Goal: Complete application form: Complete application form

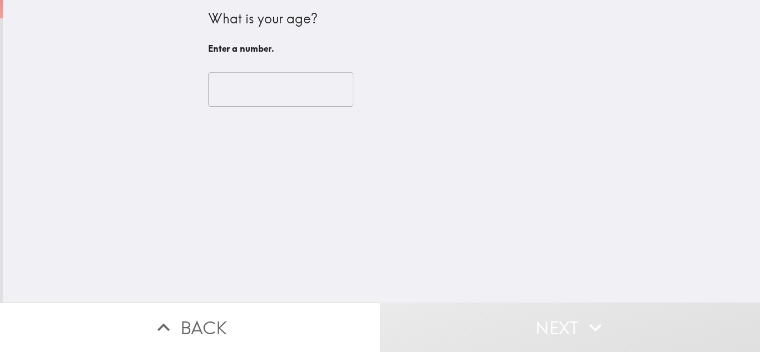
click at [277, 97] on input "number" at bounding box center [280, 89] width 145 height 35
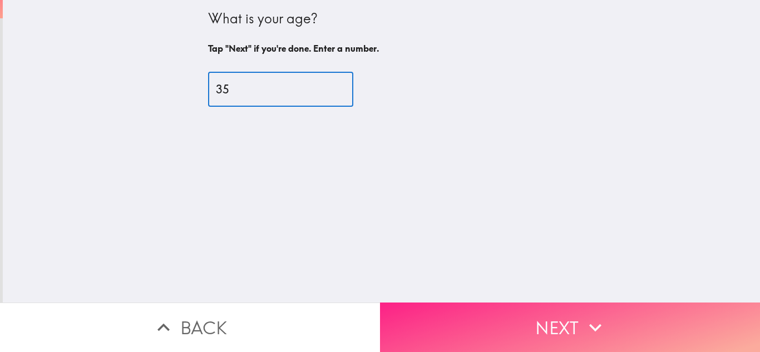
type input "35"
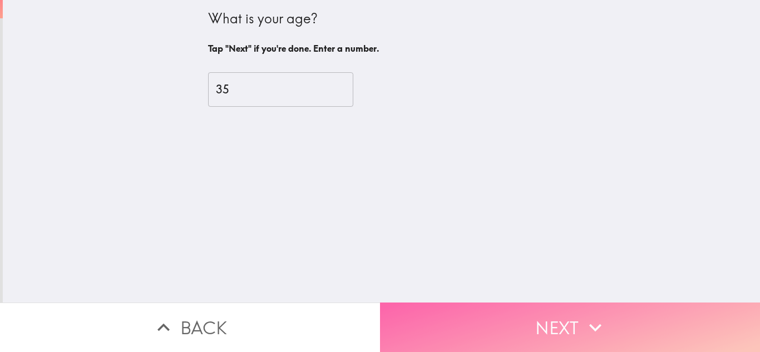
click at [413, 303] on button "Next" at bounding box center [570, 328] width 380 height 50
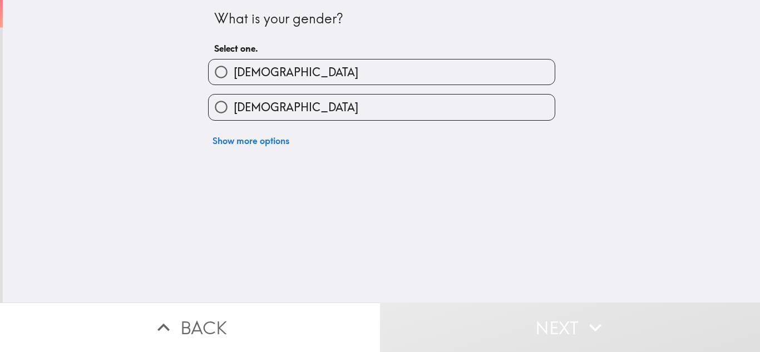
click at [291, 104] on label "[DEMOGRAPHIC_DATA]" at bounding box center [382, 107] width 346 height 25
click at [234, 104] on input "[DEMOGRAPHIC_DATA]" at bounding box center [221, 107] width 25 height 25
radio input "true"
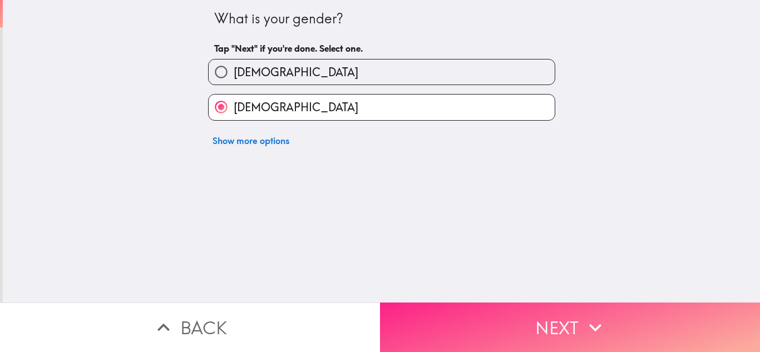
click at [413, 306] on button "Next" at bounding box center [570, 328] width 380 height 50
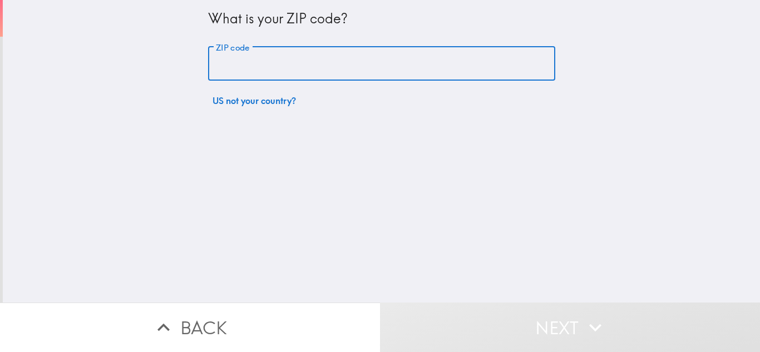
click at [303, 60] on input "ZIP code" at bounding box center [381, 64] width 347 height 35
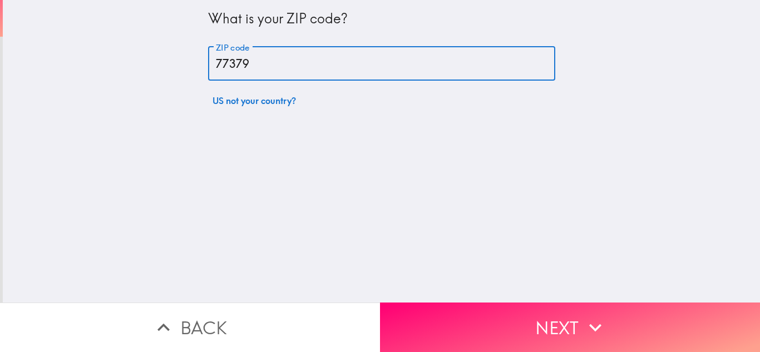
type input "77379"
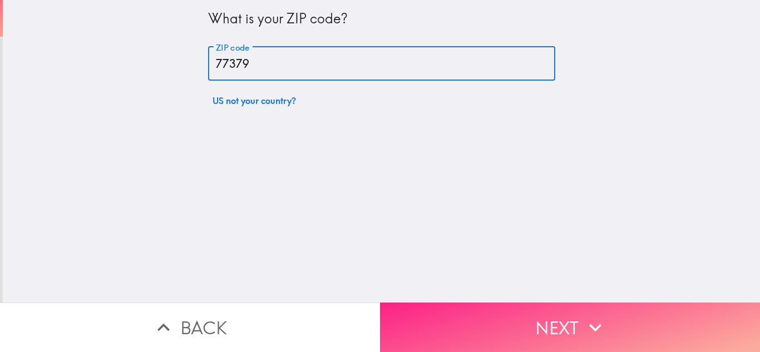
click at [476, 311] on button "Next" at bounding box center [570, 328] width 380 height 50
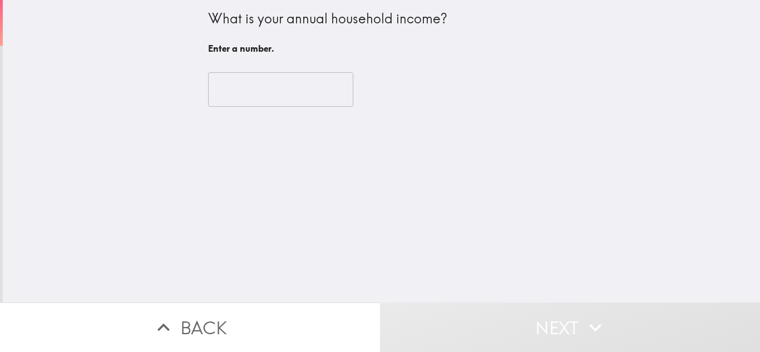
click at [283, 99] on input "number" at bounding box center [280, 89] width 145 height 35
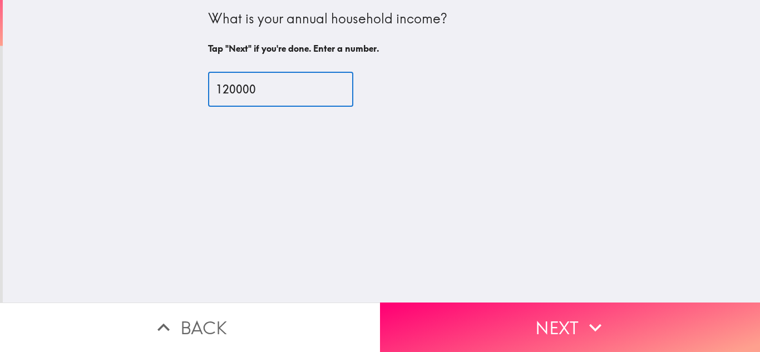
type input "120000"
click at [350, 100] on div "120000 ​" at bounding box center [381, 89] width 347 height 35
click at [497, 291] on div "What is your annual household income? Tap "Next" if you're done. Enter a number…" at bounding box center [381, 151] width 757 height 303
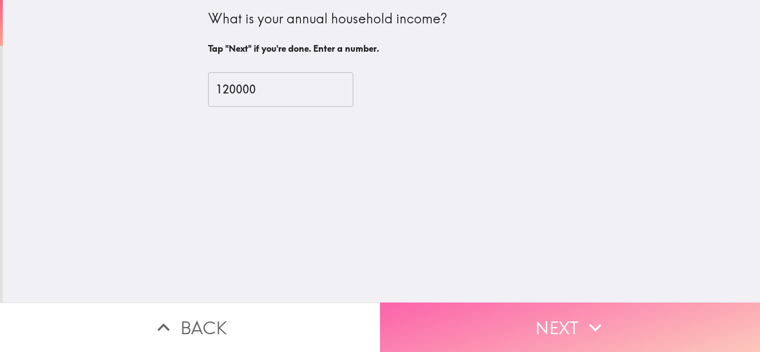
click at [497, 303] on button "Next" at bounding box center [570, 328] width 380 height 50
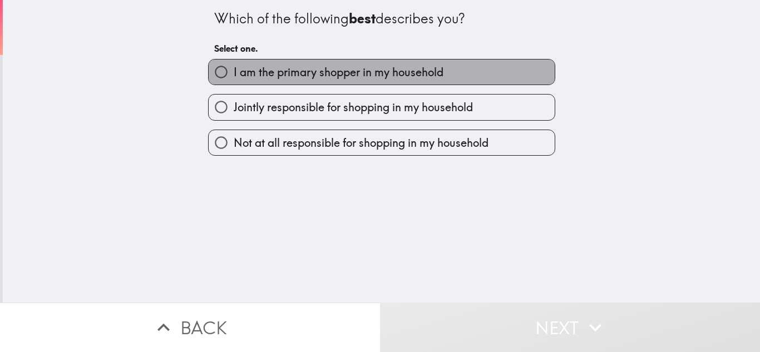
click at [343, 68] on span "I am the primary shopper in my household" at bounding box center [339, 73] width 210 height 16
click at [234, 68] on input "I am the primary shopper in my household" at bounding box center [221, 72] width 25 height 25
radio input "true"
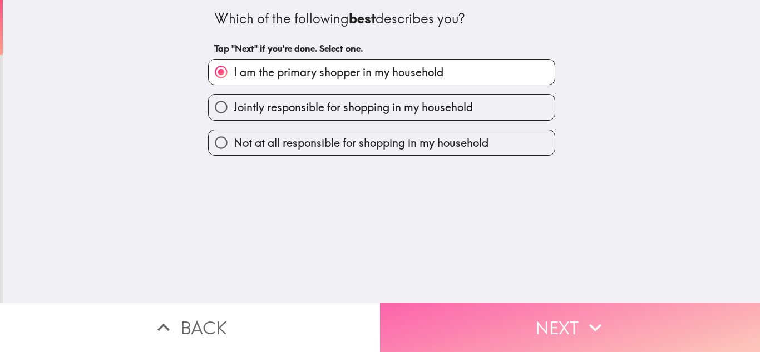
click at [453, 315] on button "Next" at bounding box center [570, 328] width 380 height 50
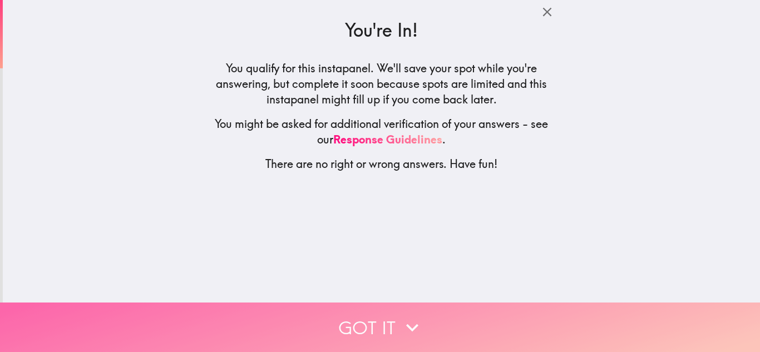
click at [460, 328] on button "Got it" at bounding box center [380, 328] width 760 height 50
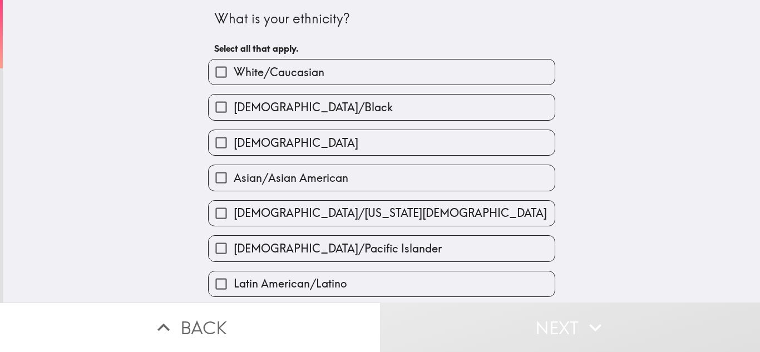
click at [260, 70] on span "White/Caucasian" at bounding box center [279, 73] width 91 height 16
click at [234, 70] on input "White/Caucasian" at bounding box center [221, 72] width 25 height 25
checkbox input "true"
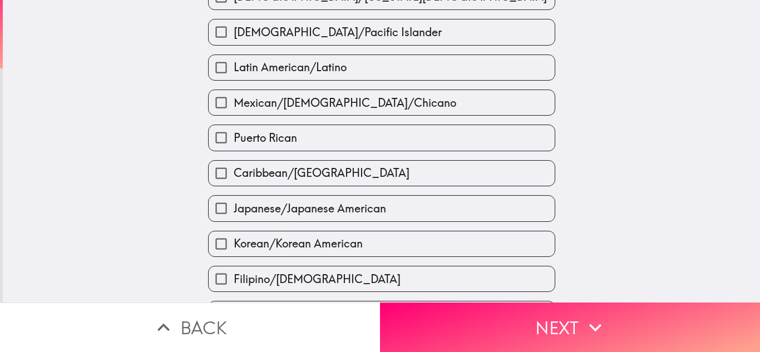
scroll to position [223, 0]
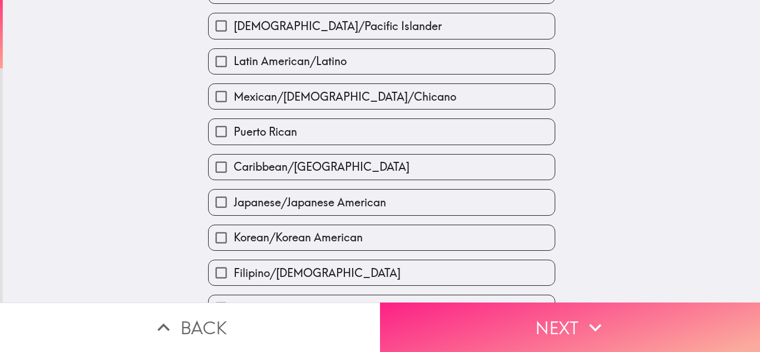
click at [435, 314] on button "Next" at bounding box center [570, 328] width 380 height 50
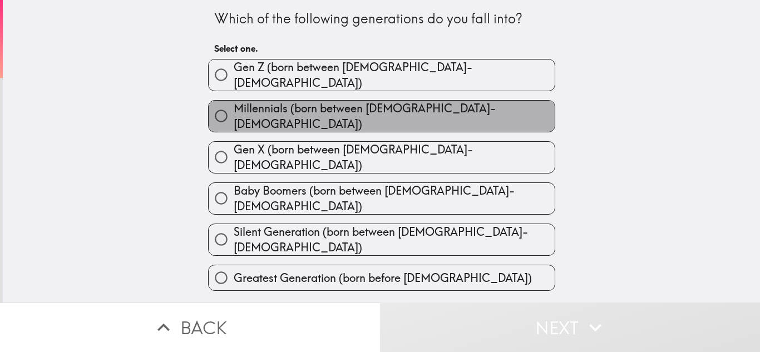
click at [429, 107] on label "Millennials (born between [DEMOGRAPHIC_DATA]-[DEMOGRAPHIC_DATA])" at bounding box center [382, 116] width 346 height 31
click at [234, 107] on input "Millennials (born between [DEMOGRAPHIC_DATA]-[DEMOGRAPHIC_DATA])" at bounding box center [221, 116] width 25 height 25
radio input "true"
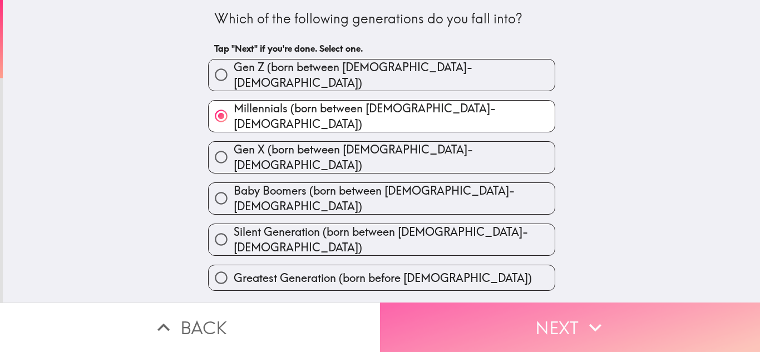
click at [502, 306] on button "Next" at bounding box center [570, 328] width 380 height 50
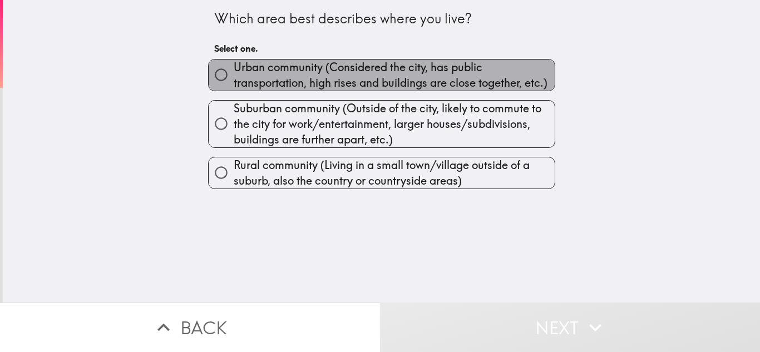
click at [328, 79] on span "Urban community (Considered the city, has public transportation, high rises and…" at bounding box center [394, 75] width 321 height 31
click at [234, 79] on input "Urban community (Considered the city, has public transportation, high rises and…" at bounding box center [221, 74] width 25 height 25
radio input "true"
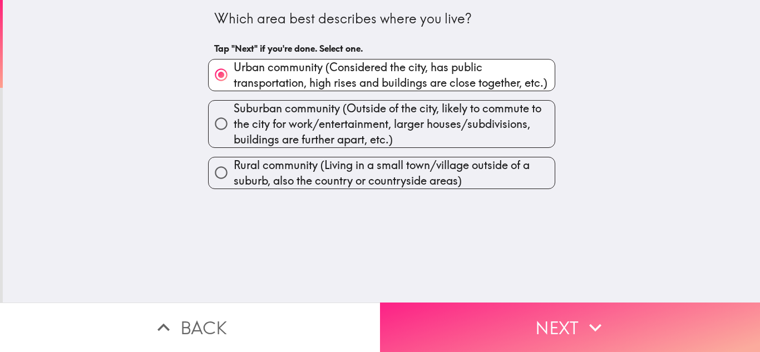
click at [431, 314] on button "Next" at bounding box center [570, 328] width 380 height 50
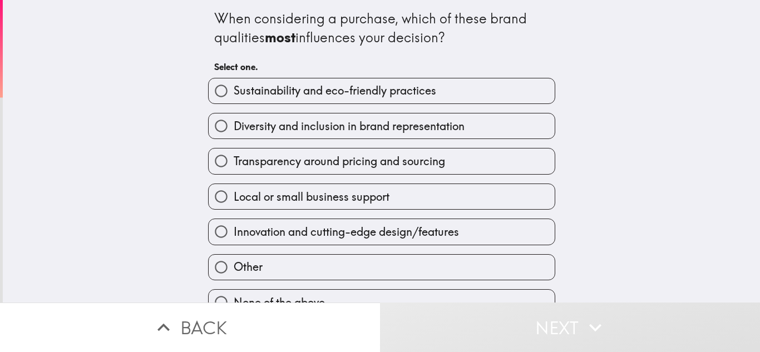
click at [273, 124] on span "Diversity and inclusion in brand representation" at bounding box center [349, 127] width 231 height 16
click at [234, 124] on input "Diversity and inclusion in brand representation" at bounding box center [221, 126] width 25 height 25
radio input "true"
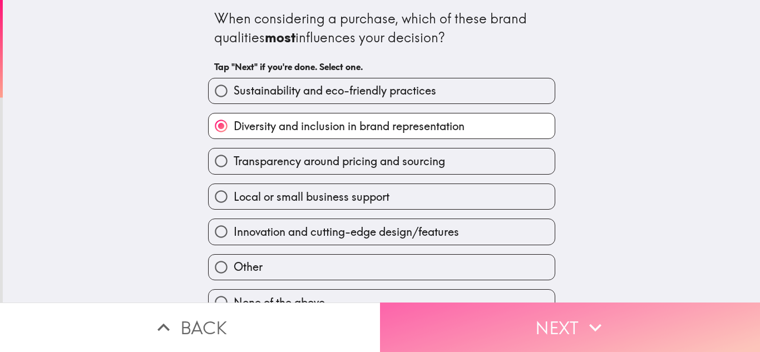
click at [390, 307] on button "Next" at bounding box center [570, 328] width 380 height 50
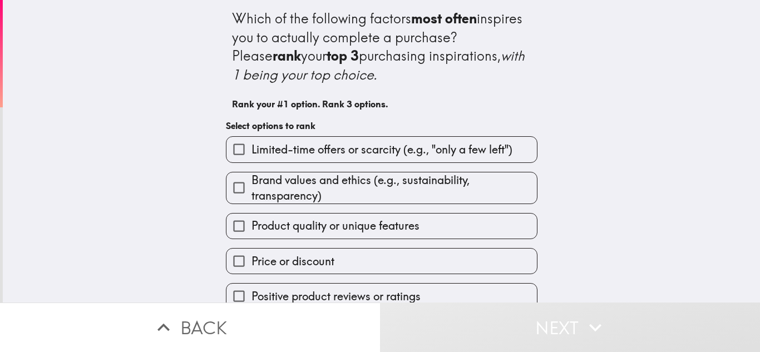
click at [299, 190] on span "Brand values and ethics (e.g., sustainability, transparency)" at bounding box center [394, 188] width 285 height 31
click at [252, 190] on input "Brand values and ethics (e.g., sustainability, transparency)" at bounding box center [238, 187] width 25 height 25
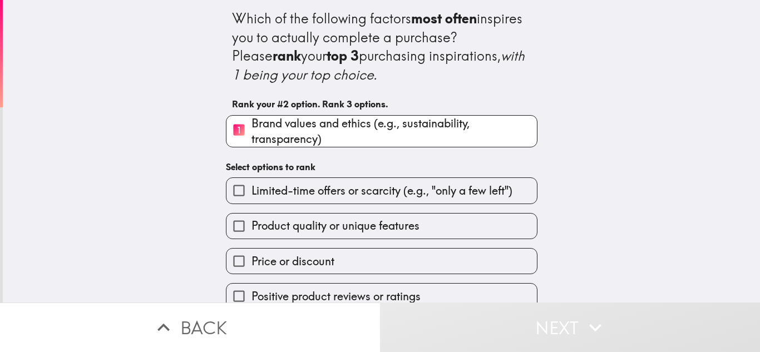
click at [300, 223] on span "Product quality or unique features" at bounding box center [336, 226] width 168 height 16
click at [252, 223] on input "Product quality or unique features" at bounding box center [238, 226] width 25 height 25
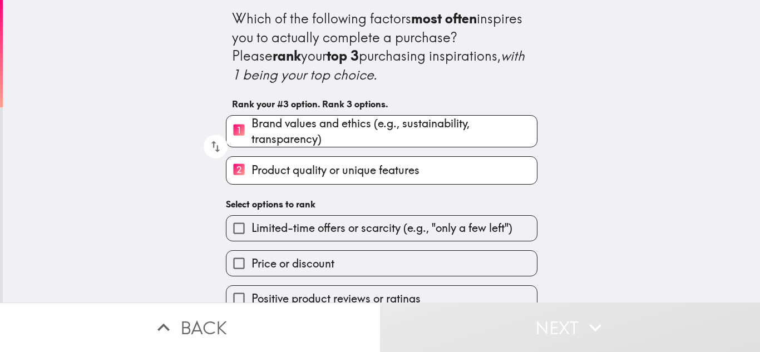
click at [300, 258] on span "Price or discount" at bounding box center [293, 264] width 83 height 16
click at [252, 258] on input "Price or discount" at bounding box center [238, 263] width 25 height 25
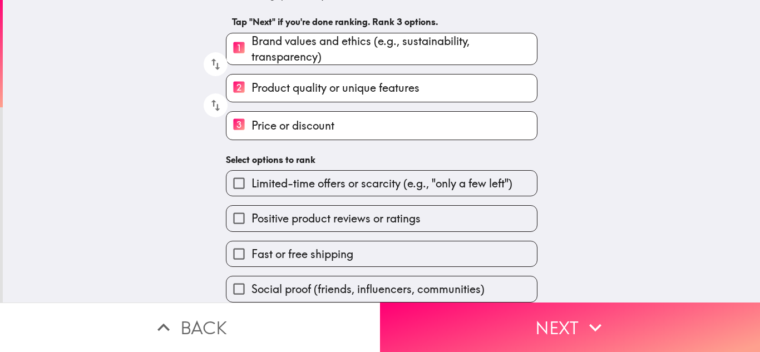
scroll to position [91, 0]
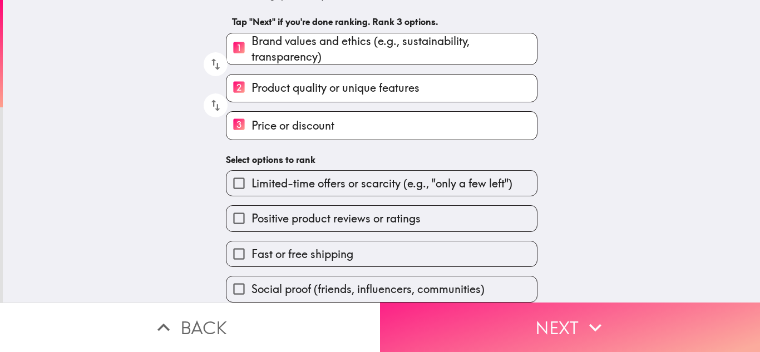
click at [430, 303] on button "Next" at bounding box center [570, 328] width 380 height 50
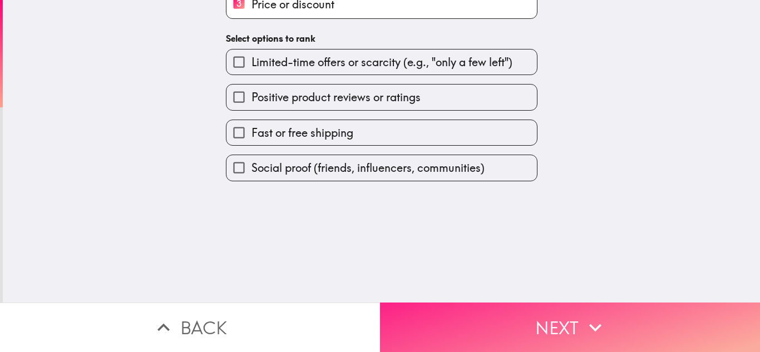
scroll to position [0, 0]
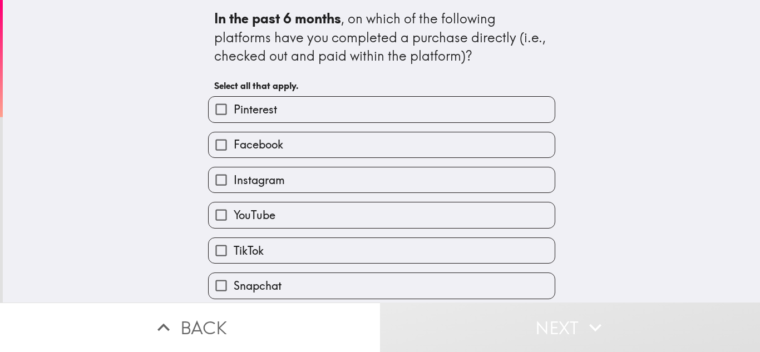
click at [280, 138] on label "Facebook" at bounding box center [382, 144] width 346 height 25
click at [234, 138] on input "Facebook" at bounding box center [221, 144] width 25 height 25
checkbox input "true"
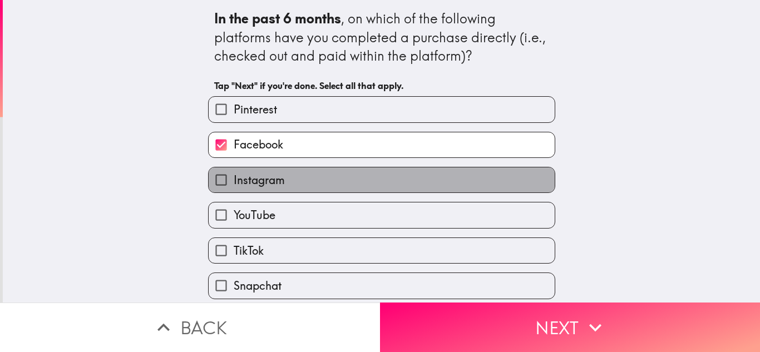
click at [284, 179] on label "Instagram" at bounding box center [382, 179] width 346 height 25
click at [234, 179] on input "Instagram" at bounding box center [221, 179] width 25 height 25
checkbox input "true"
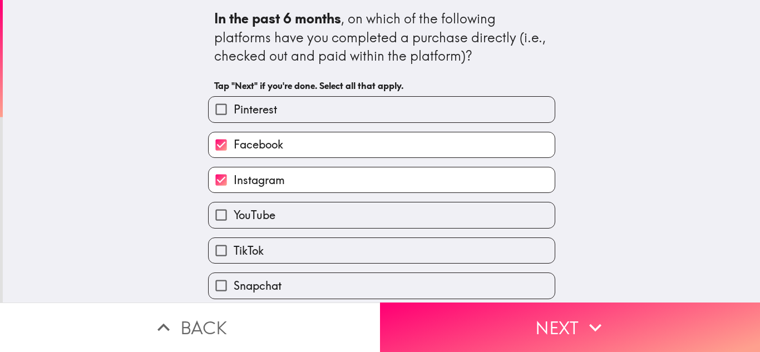
click at [284, 215] on label "YouTube" at bounding box center [382, 215] width 346 height 25
click at [234, 215] on input "YouTube" at bounding box center [221, 215] width 25 height 25
checkbox input "true"
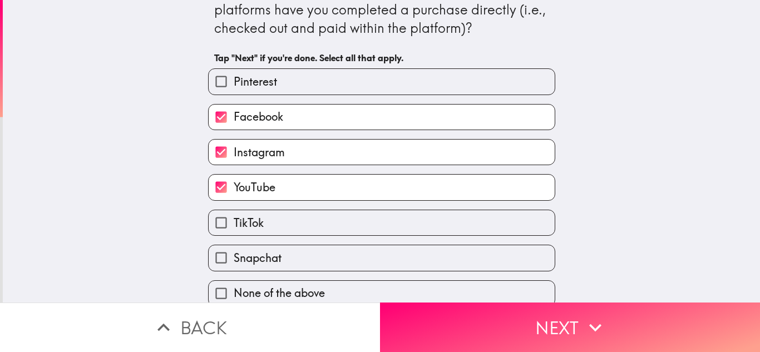
scroll to position [40, 0]
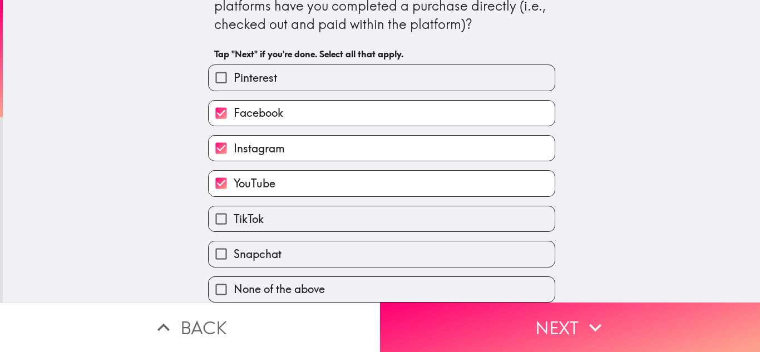
click at [284, 206] on label "TikTok" at bounding box center [382, 218] width 346 height 25
click at [234, 206] on input "TikTok" at bounding box center [221, 218] width 25 height 25
checkbox input "true"
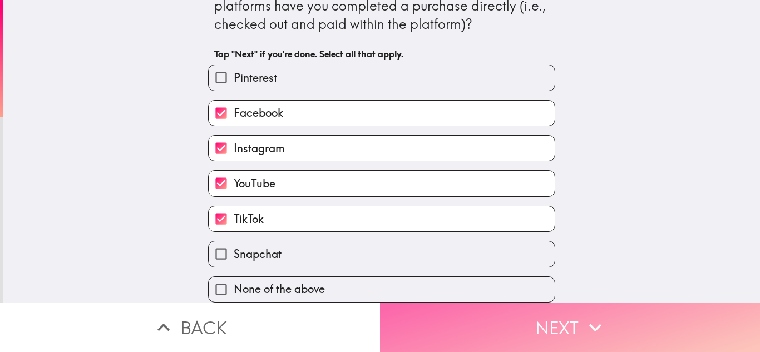
click at [381, 314] on button "Next" at bounding box center [570, 328] width 380 height 50
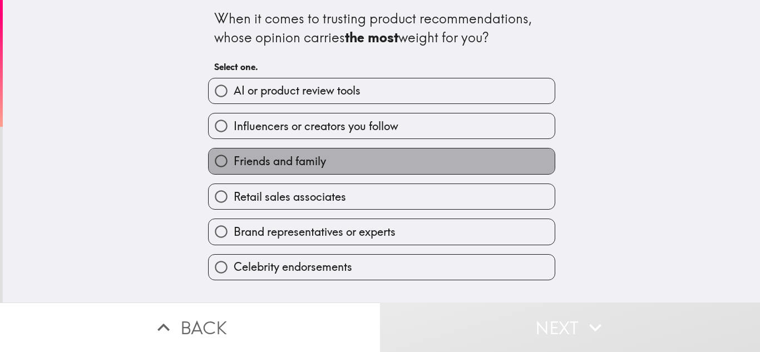
click at [295, 161] on span "Friends and family" at bounding box center [280, 162] width 92 height 16
click at [234, 161] on input "Friends and family" at bounding box center [221, 161] width 25 height 25
radio input "true"
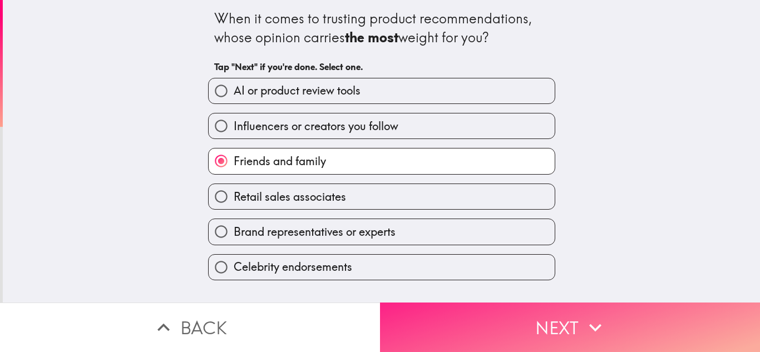
click at [416, 312] on button "Next" at bounding box center [570, 328] width 380 height 50
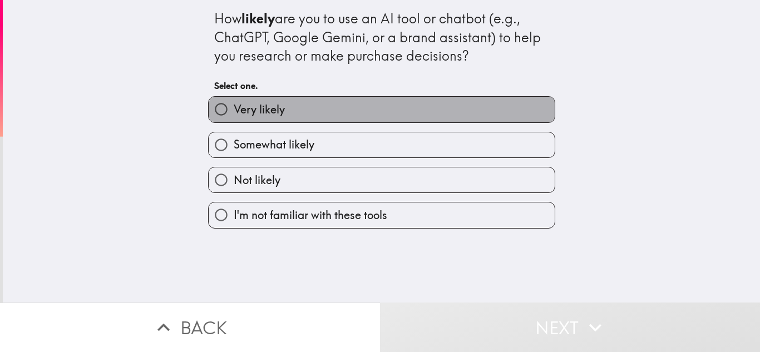
click at [285, 120] on label "Very likely" at bounding box center [382, 109] width 346 height 25
click at [234, 120] on input "Very likely" at bounding box center [221, 109] width 25 height 25
radio input "true"
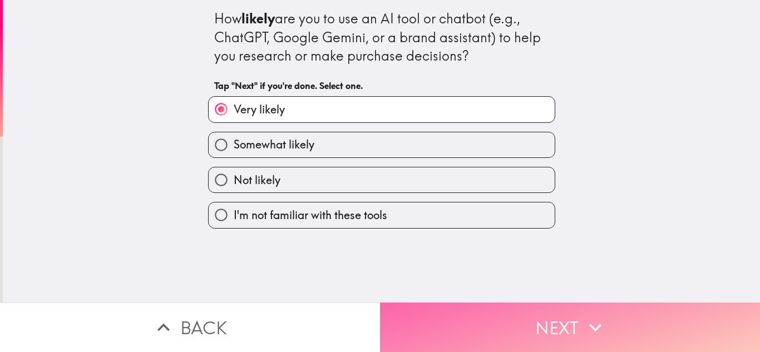
click at [413, 319] on button "Next" at bounding box center [570, 328] width 380 height 50
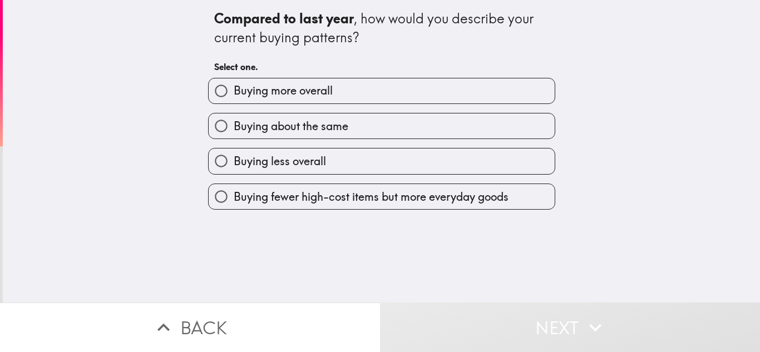
click at [307, 121] on span "Buying about the same" at bounding box center [291, 127] width 115 height 16
click at [234, 121] on input "Buying about the same" at bounding box center [221, 126] width 25 height 25
radio input "true"
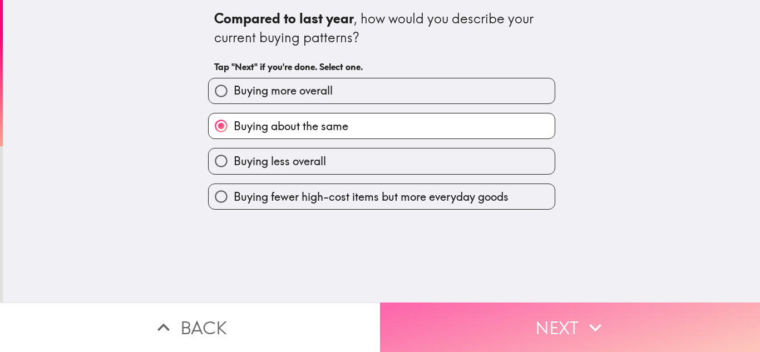
click at [426, 312] on button "Next" at bounding box center [570, 328] width 380 height 50
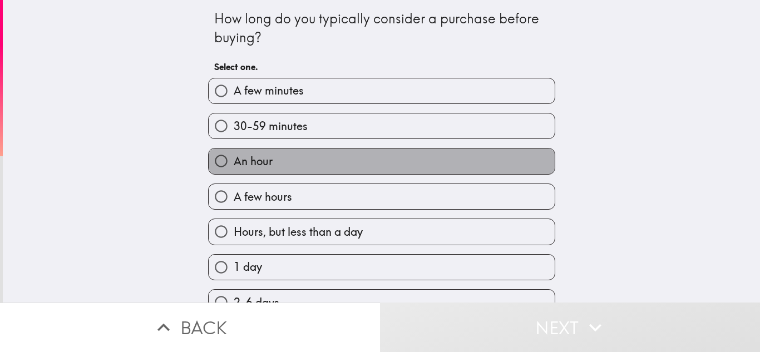
click at [300, 152] on label "An hour" at bounding box center [382, 161] width 346 height 25
click at [234, 152] on input "An hour" at bounding box center [221, 161] width 25 height 25
radio input "true"
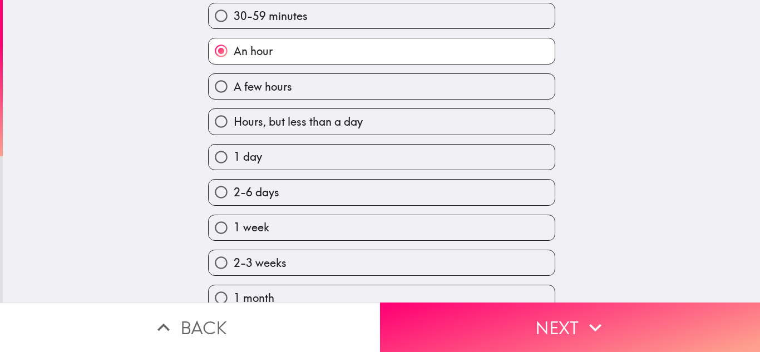
scroll to position [111, 0]
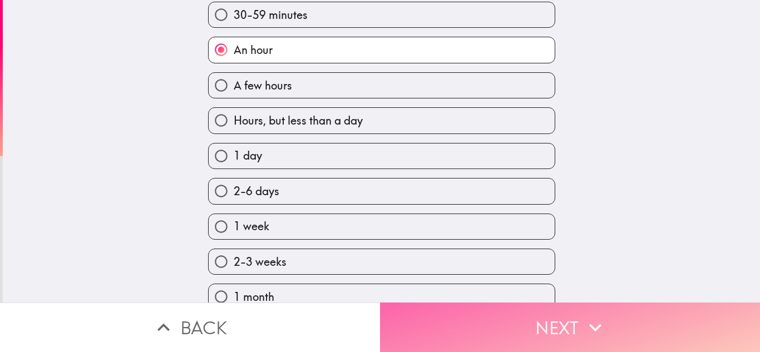
click at [422, 326] on button "Next" at bounding box center [570, 328] width 380 height 50
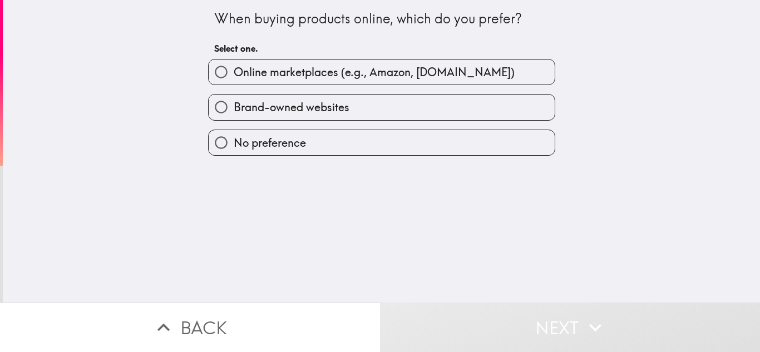
click at [304, 139] on label "No preference" at bounding box center [382, 142] width 346 height 25
click at [234, 139] on input "No preference" at bounding box center [221, 142] width 25 height 25
radio input "true"
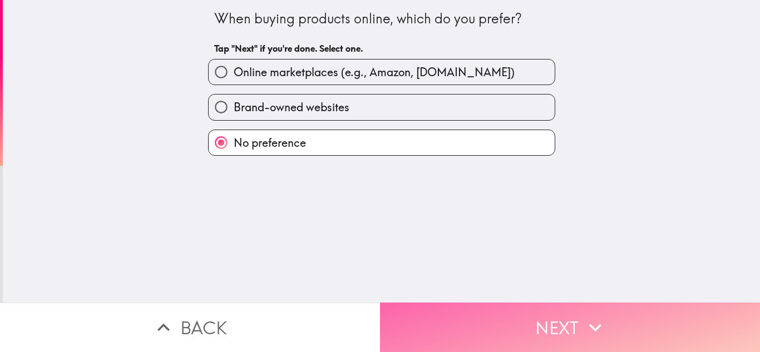
click at [475, 315] on button "Next" at bounding box center [570, 328] width 380 height 50
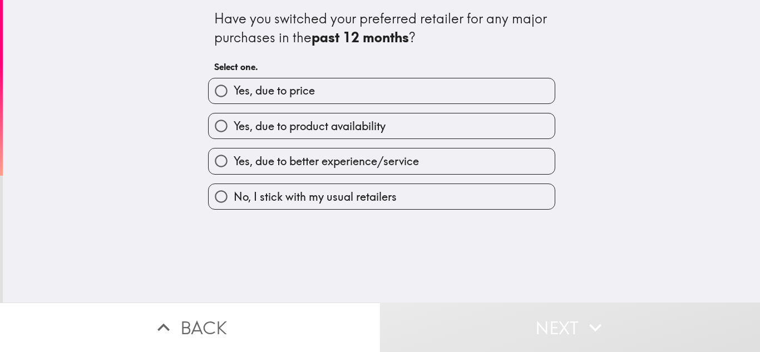
click at [301, 134] on span "Yes, due to product availability" at bounding box center [310, 127] width 152 height 16
click at [234, 134] on input "Yes, due to product availability" at bounding box center [221, 126] width 25 height 25
radio input "true"
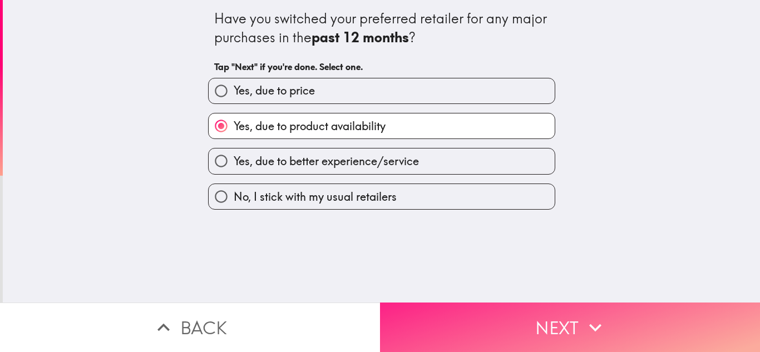
click at [457, 313] on button "Next" at bounding box center [570, 328] width 380 height 50
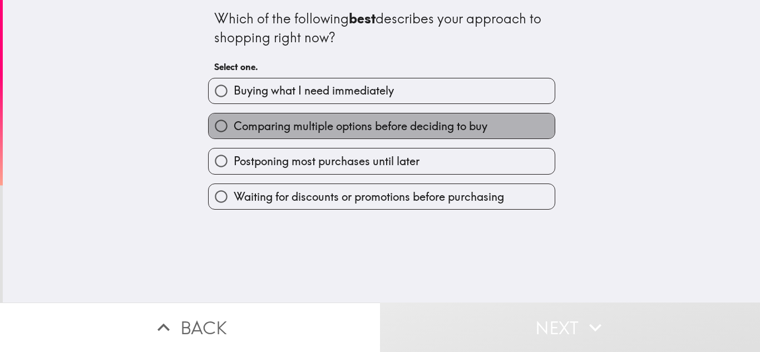
click at [342, 133] on span "Comparing multiple options before deciding to buy" at bounding box center [361, 127] width 254 height 16
click at [234, 133] on input "Comparing multiple options before deciding to buy" at bounding box center [221, 126] width 25 height 25
radio input "true"
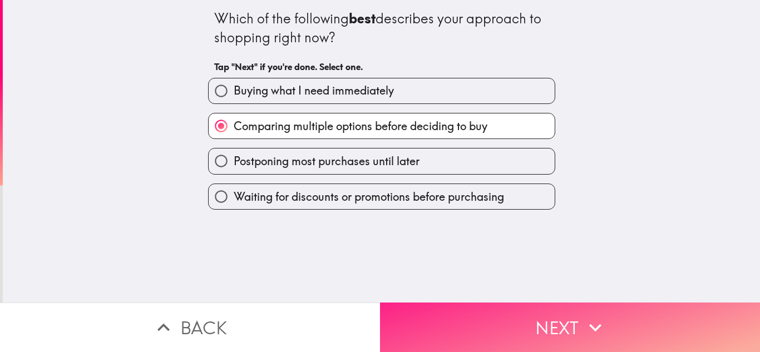
click at [415, 311] on button "Next" at bounding box center [570, 328] width 380 height 50
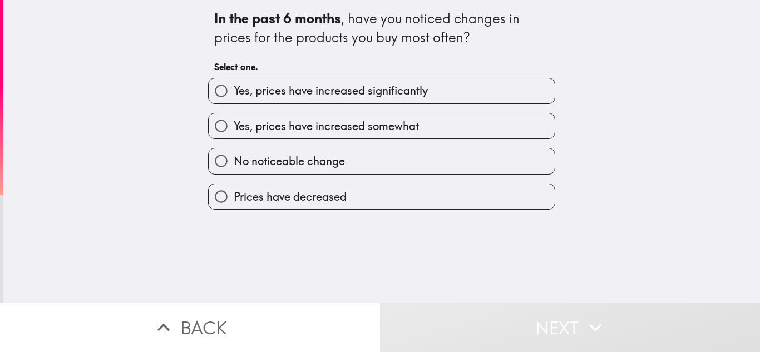
click at [302, 131] on span "Yes, prices have increased somewhat" at bounding box center [326, 127] width 185 height 16
click at [234, 131] on input "Yes, prices have increased somewhat" at bounding box center [221, 126] width 25 height 25
radio input "true"
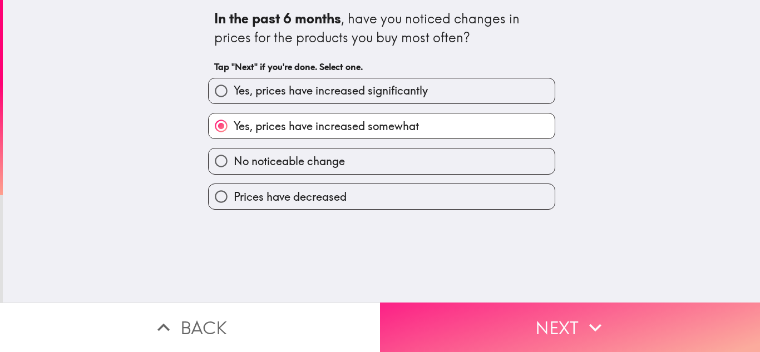
click at [420, 303] on button "Next" at bounding box center [570, 328] width 380 height 50
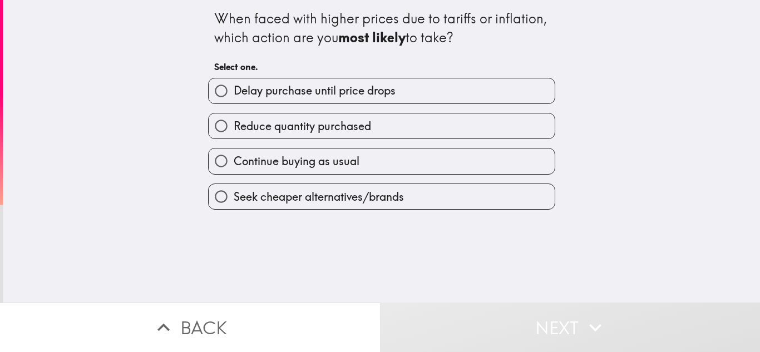
click at [334, 128] on span "Reduce quantity purchased" at bounding box center [302, 127] width 137 height 16
click at [234, 128] on input "Reduce quantity purchased" at bounding box center [221, 126] width 25 height 25
radio input "true"
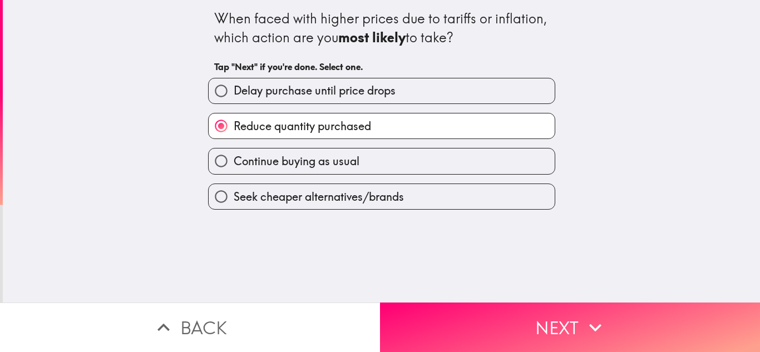
click at [339, 164] on span "Continue buying as usual" at bounding box center [297, 162] width 126 height 16
click at [234, 164] on input "Continue buying as usual" at bounding box center [221, 161] width 25 height 25
radio input "true"
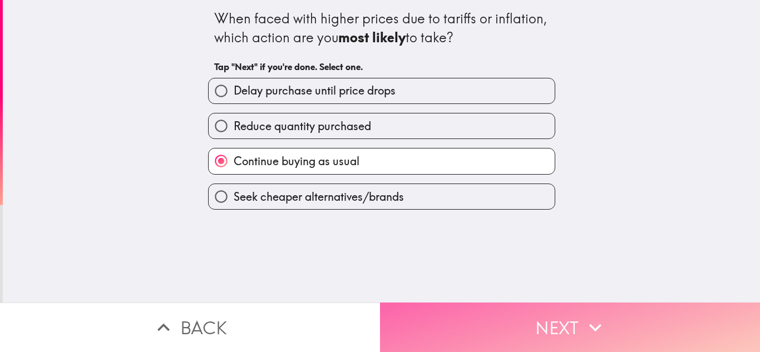
click at [419, 303] on button "Next" at bounding box center [570, 328] width 380 height 50
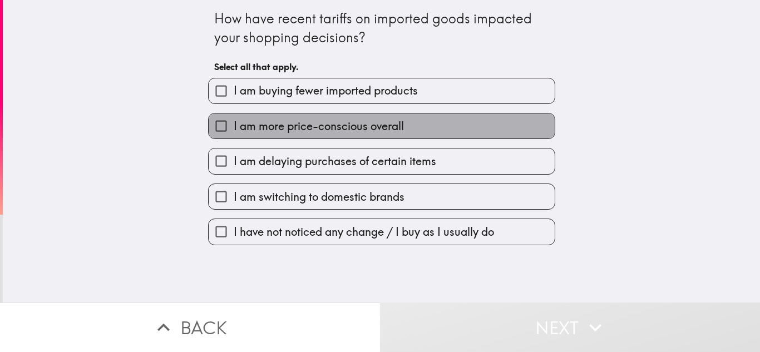
click at [334, 126] on span "I am more price-conscious overall" at bounding box center [319, 127] width 170 height 16
click at [234, 126] on input "I am more price-conscious overall" at bounding box center [221, 126] width 25 height 25
checkbox input "true"
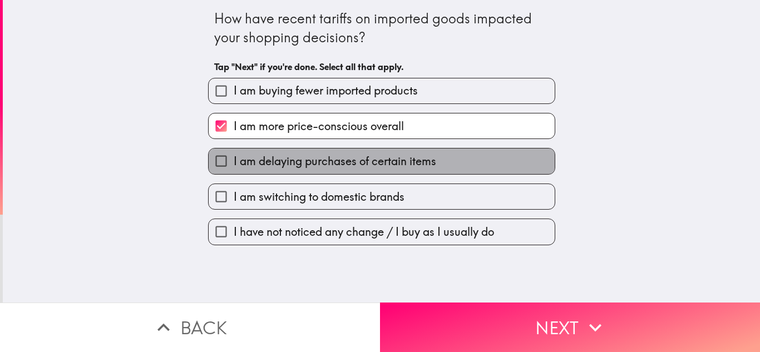
click at [341, 162] on span "I am delaying purchases of certain items" at bounding box center [335, 162] width 203 height 16
click at [234, 162] on input "I am delaying purchases of certain items" at bounding box center [221, 161] width 25 height 25
checkbox input "true"
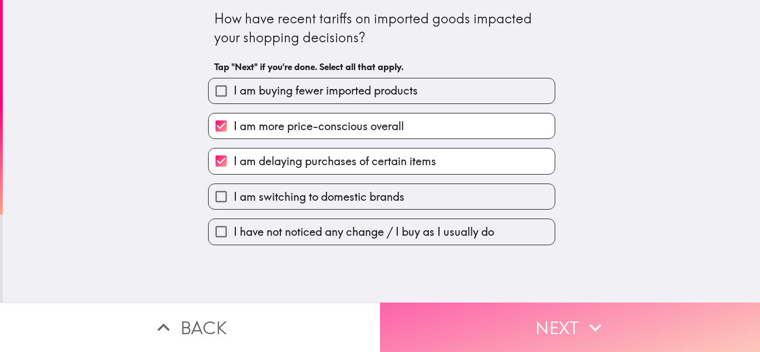
click at [432, 311] on button "Next" at bounding box center [570, 328] width 380 height 50
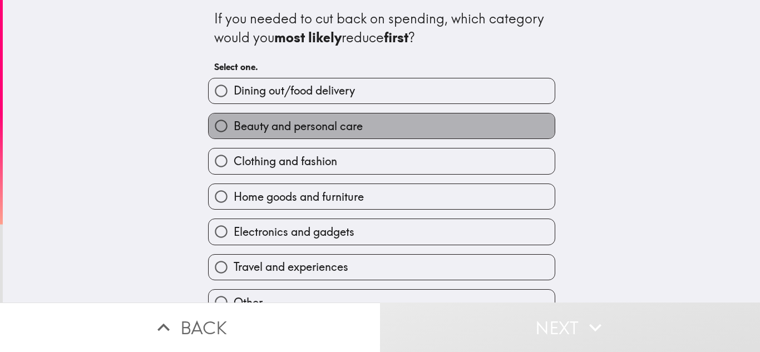
click at [334, 135] on label "Beauty and personal care" at bounding box center [382, 126] width 346 height 25
click at [234, 135] on input "Beauty and personal care" at bounding box center [221, 126] width 25 height 25
radio input "true"
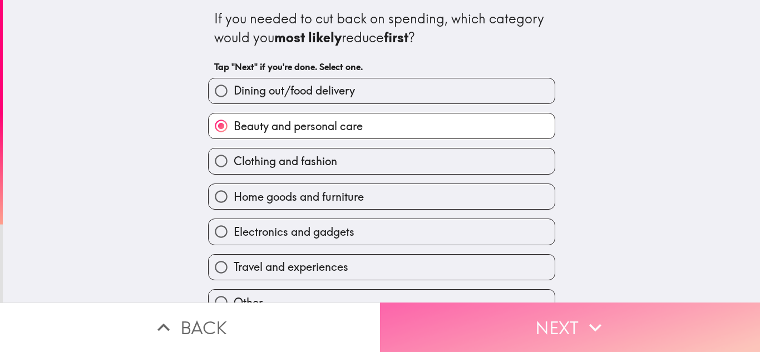
click at [411, 308] on button "Next" at bounding box center [570, 328] width 380 height 50
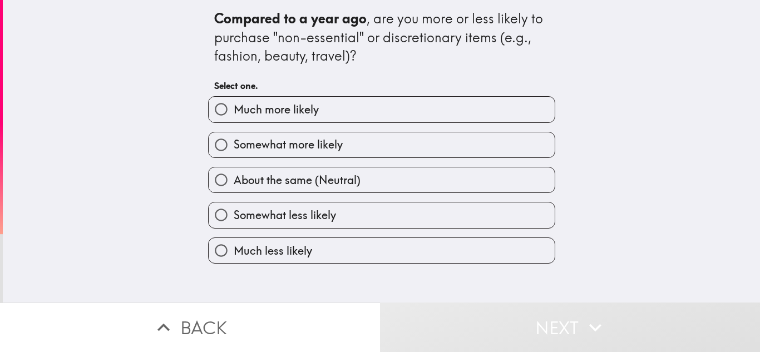
click at [322, 148] on span "Somewhat more likely" at bounding box center [288, 145] width 109 height 16
click at [234, 148] on input "Somewhat more likely" at bounding box center [221, 144] width 25 height 25
radio input "true"
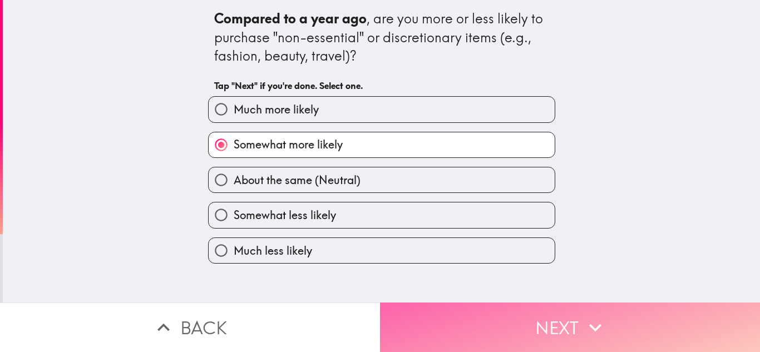
click at [410, 311] on button "Next" at bounding box center [570, 328] width 380 height 50
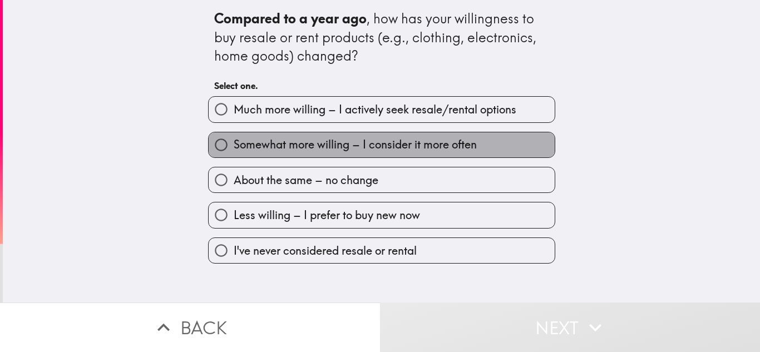
click at [313, 142] on span "Somewhat more willing – I consider it more often" at bounding box center [355, 145] width 243 height 16
click at [234, 142] on input "Somewhat more willing – I consider it more often" at bounding box center [221, 144] width 25 height 25
radio input "true"
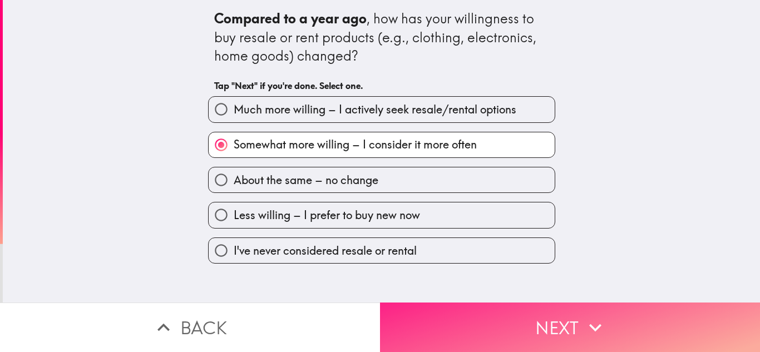
click at [417, 322] on button "Next" at bounding box center [570, 328] width 380 height 50
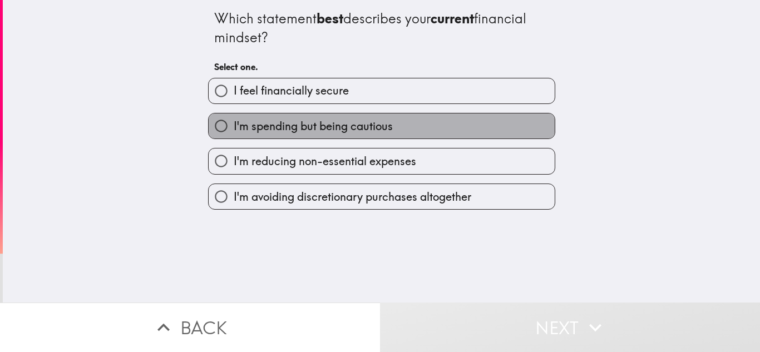
click at [327, 137] on label "I'm spending but being cautious" at bounding box center [382, 126] width 346 height 25
click at [234, 137] on input "I'm spending but being cautious" at bounding box center [221, 126] width 25 height 25
radio input "true"
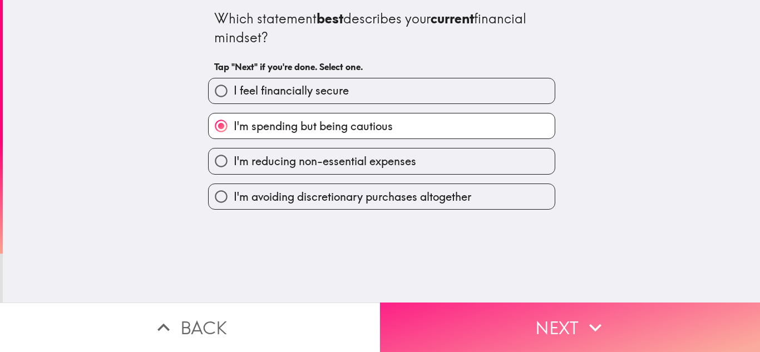
click at [421, 314] on button "Next" at bounding box center [570, 328] width 380 height 50
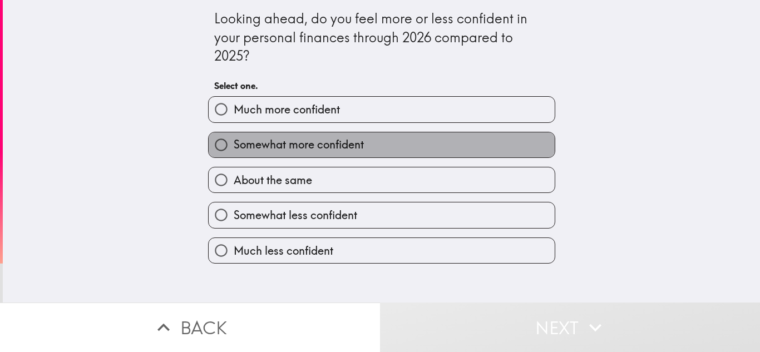
click at [333, 154] on label "Somewhat more confident" at bounding box center [382, 144] width 346 height 25
click at [234, 154] on input "Somewhat more confident" at bounding box center [221, 144] width 25 height 25
radio input "true"
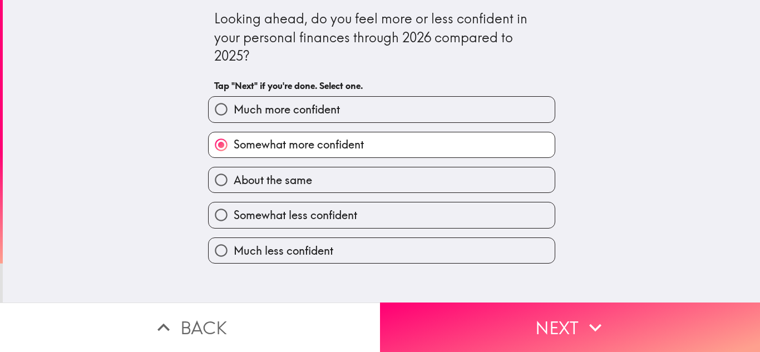
click at [339, 177] on label "About the same" at bounding box center [382, 179] width 346 height 25
click at [234, 177] on input "About the same" at bounding box center [221, 179] width 25 height 25
radio input "true"
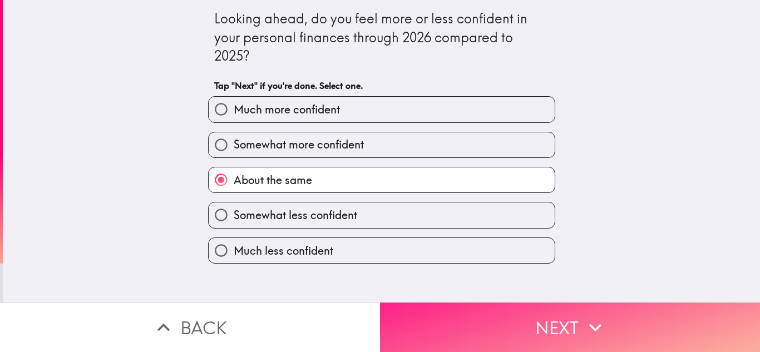
click at [415, 317] on button "Next" at bounding box center [570, 328] width 380 height 50
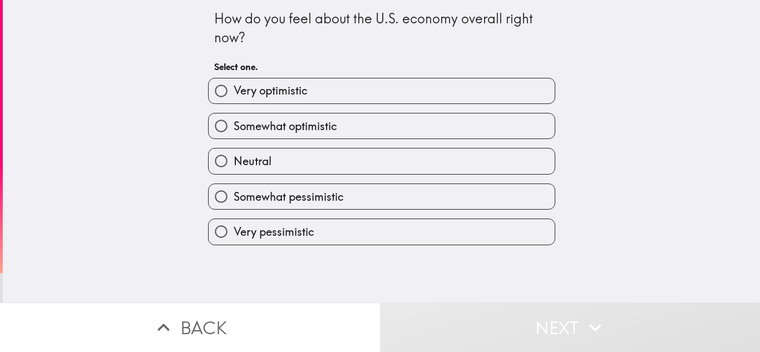
click at [328, 151] on label "Neutral" at bounding box center [382, 161] width 346 height 25
click at [234, 151] on input "Neutral" at bounding box center [221, 161] width 25 height 25
radio input "true"
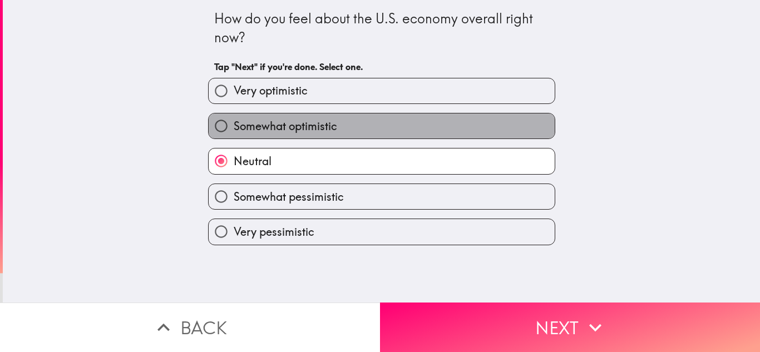
click at [326, 134] on label "Somewhat optimistic" at bounding box center [382, 126] width 346 height 25
click at [234, 134] on input "Somewhat optimistic" at bounding box center [221, 126] width 25 height 25
radio input "true"
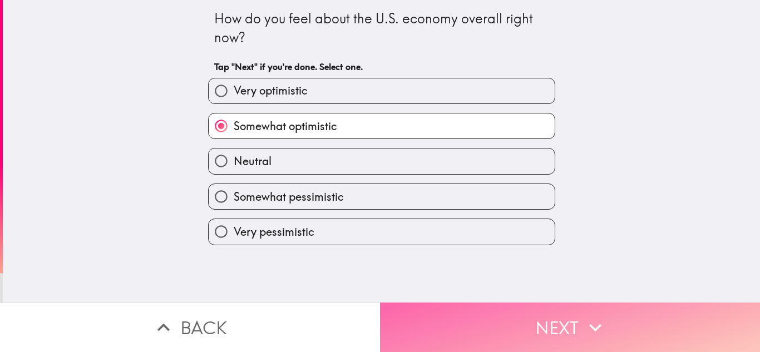
click at [433, 322] on button "Next" at bounding box center [570, 328] width 380 height 50
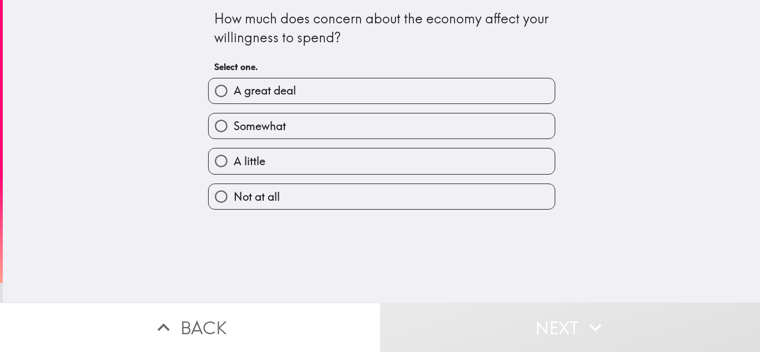
click at [321, 135] on label "Somewhat" at bounding box center [382, 126] width 346 height 25
click at [234, 135] on input "Somewhat" at bounding box center [221, 126] width 25 height 25
radio input "true"
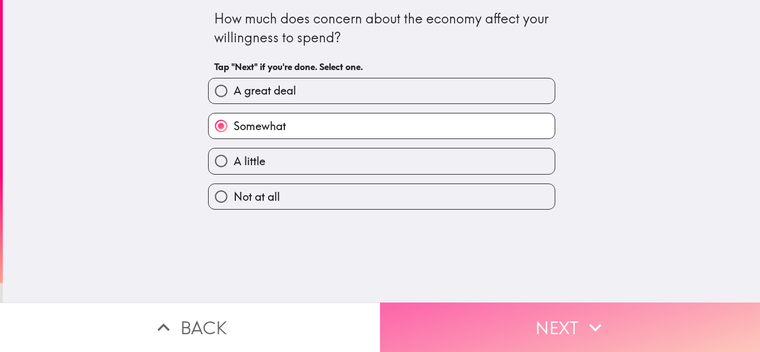
click at [439, 316] on button "Next" at bounding box center [570, 328] width 380 height 50
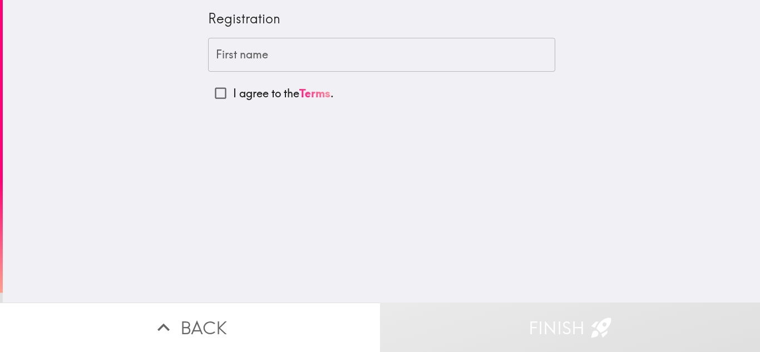
click at [290, 47] on input "First name" at bounding box center [381, 55] width 347 height 35
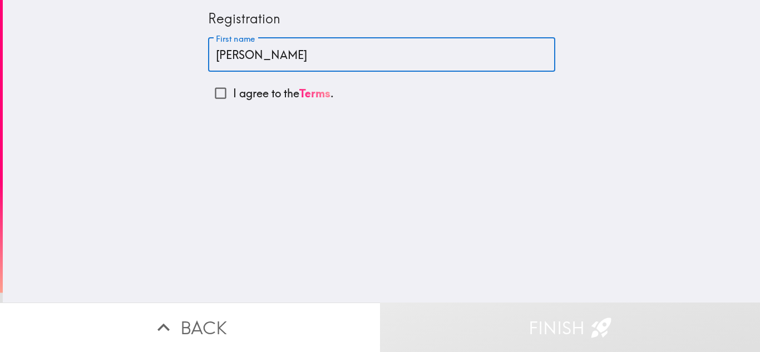
type input "[PERSON_NAME]"
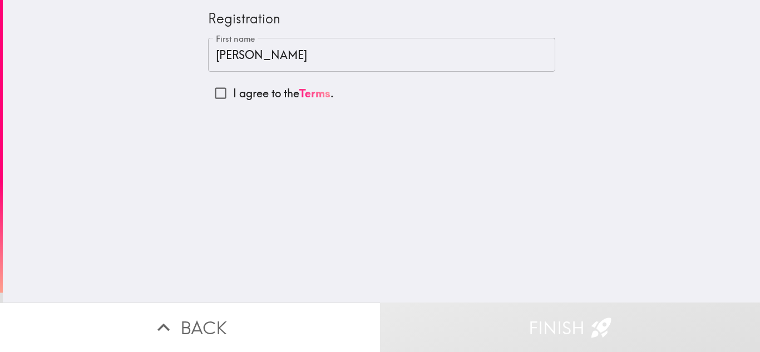
click at [233, 91] on p "I agree to the Terms ." at bounding box center [283, 94] width 101 height 16
click at [228, 91] on input "I agree to the Terms ." at bounding box center [220, 93] width 25 height 25
checkbox input "true"
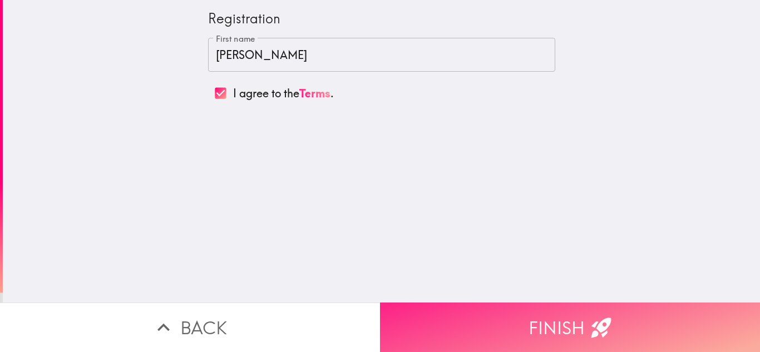
click at [474, 305] on button "Finish" at bounding box center [570, 328] width 380 height 50
